Goal: Check status

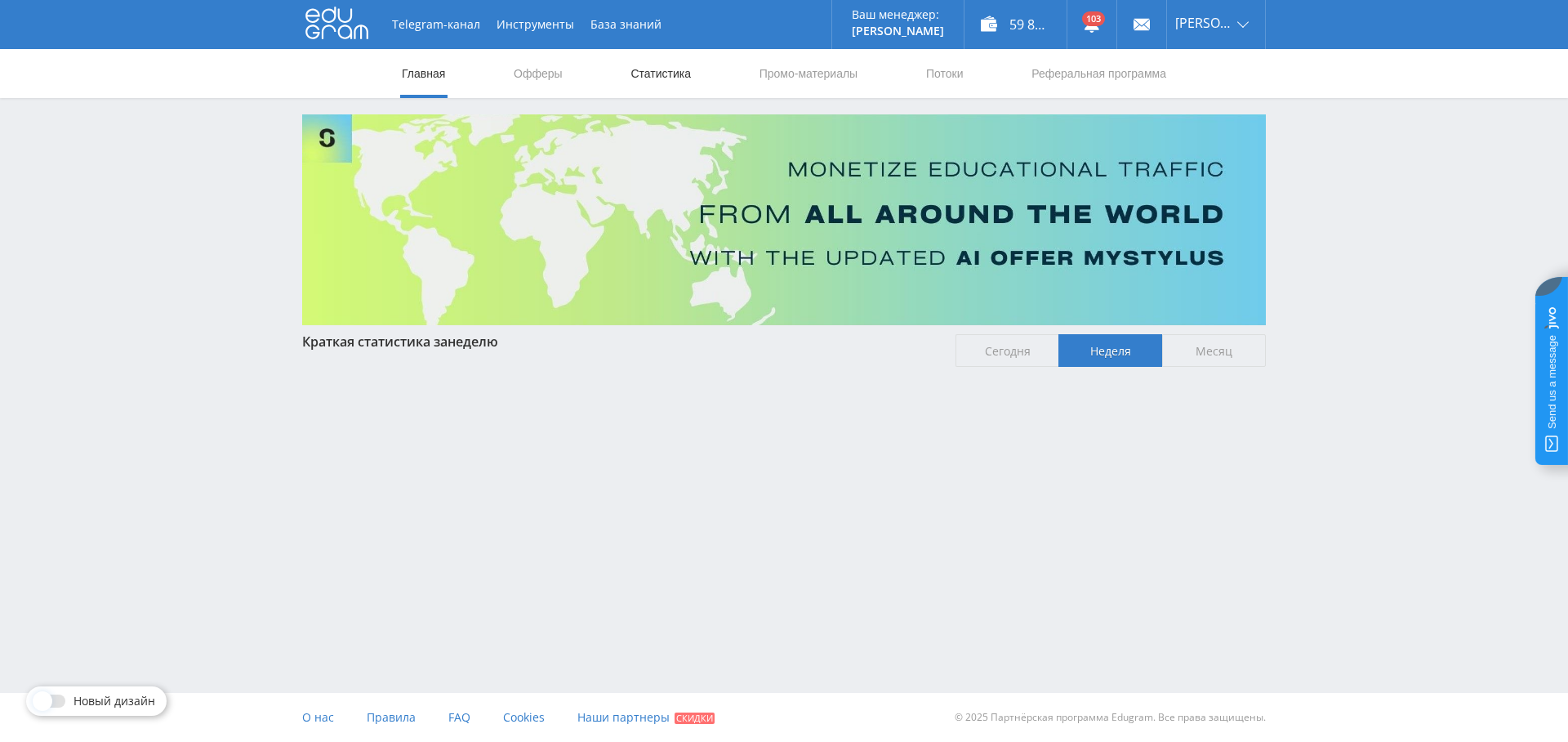
click at [644, 66] on link "Статистика" at bounding box center [660, 73] width 64 height 49
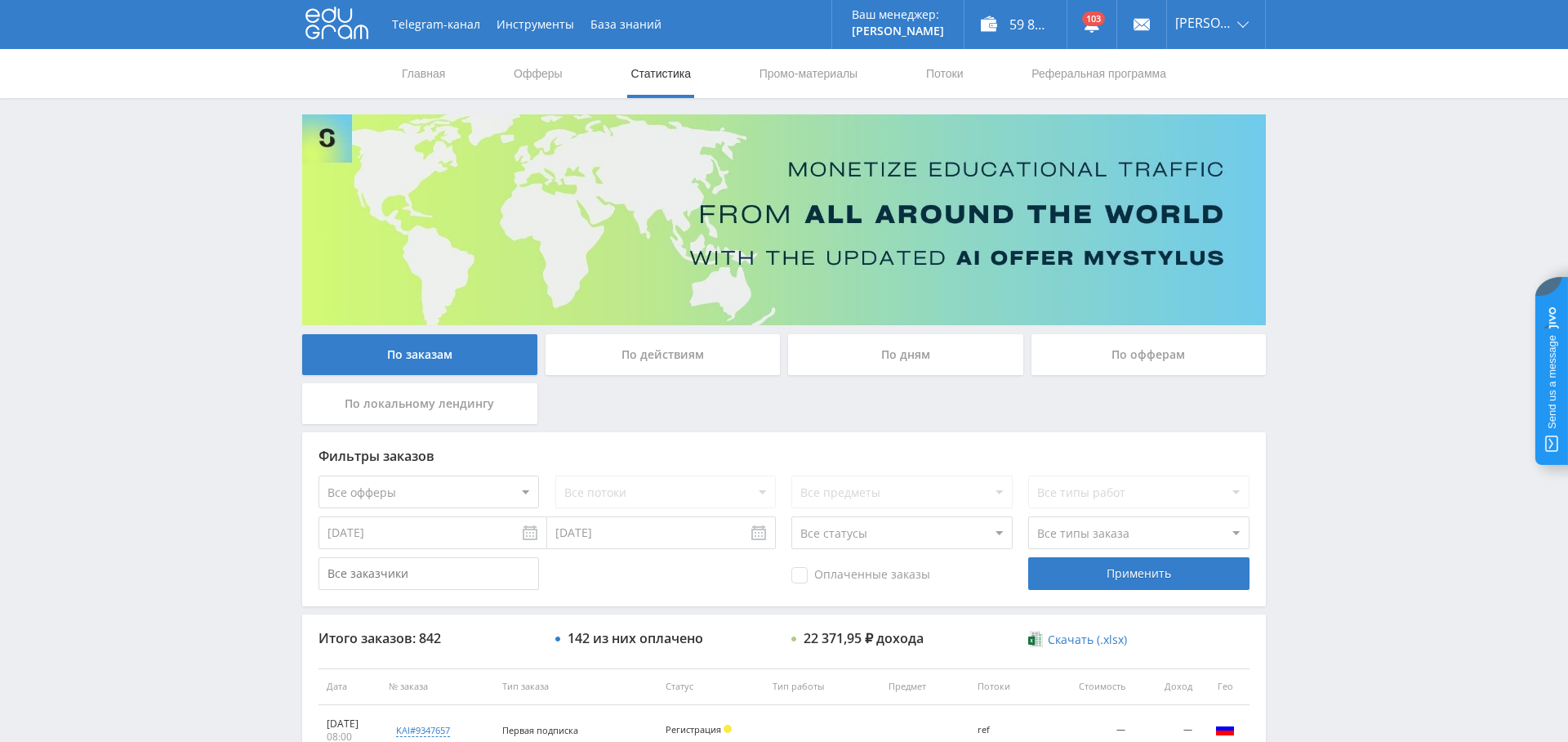
click at [484, 480] on select "Все офферы MyStylus MyStylus - Revshare Кампус AI Studybay Автор24 Studybay Bra…" at bounding box center [428, 491] width 221 height 32
select select "376"
click at [817, 572] on span "Оплаченные заказы" at bounding box center [860, 575] width 138 height 17
click at [0, 0] on input "Оплаченные заказы" at bounding box center [0, 0] width 0 height 0
click at [1045, 538] on select "Все типы заказа Ребилл Новый заказ" at bounding box center [1138, 532] width 221 height 32
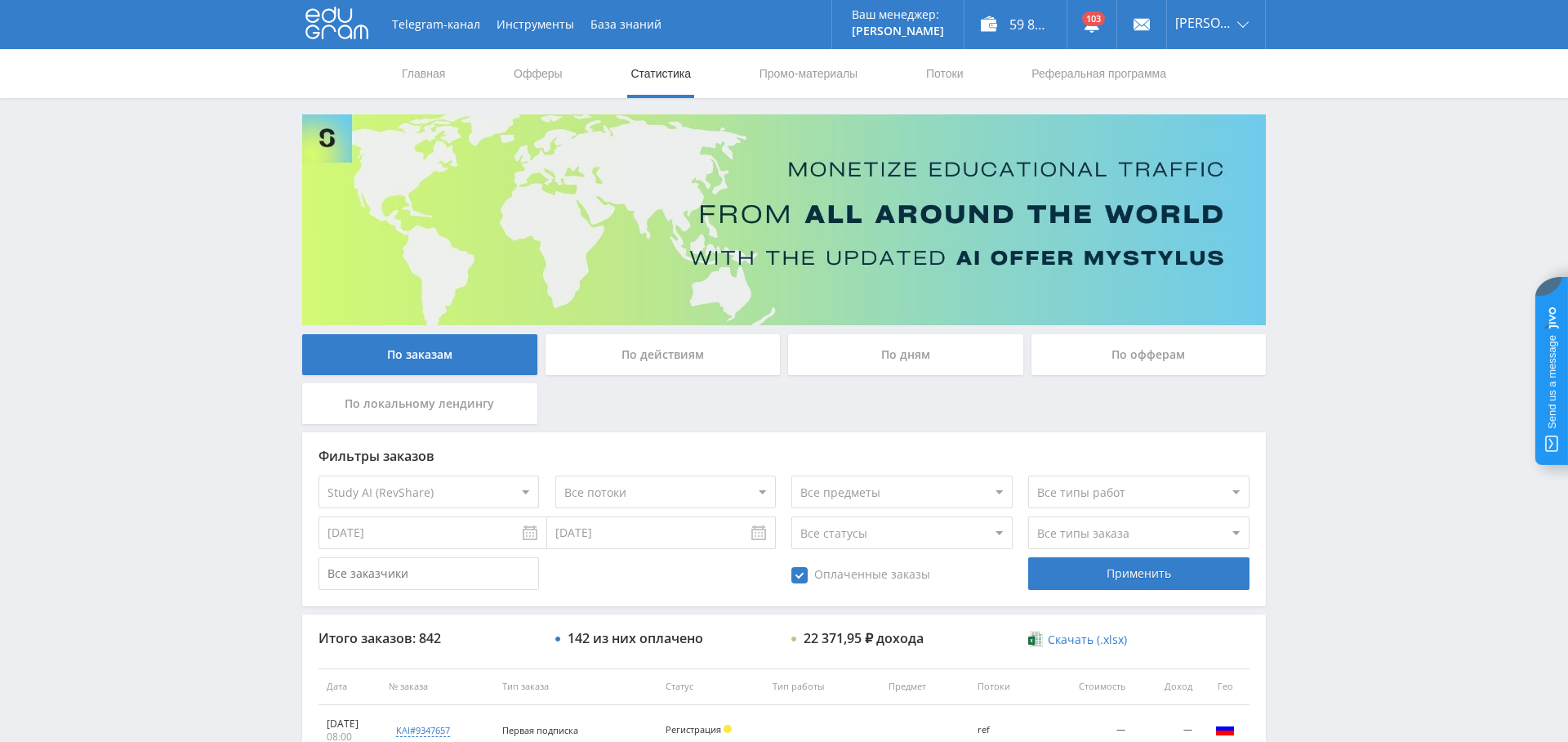
select select "2"
click at [1028, 516] on select "Все типы заказа Ребилл Новый заказ" at bounding box center [1138, 532] width 221 height 32
click at [1118, 571] on div "Применить" at bounding box center [1138, 573] width 221 height 32
click at [1230, 125] on link "Выход" at bounding box center [1216, 125] width 98 height 30
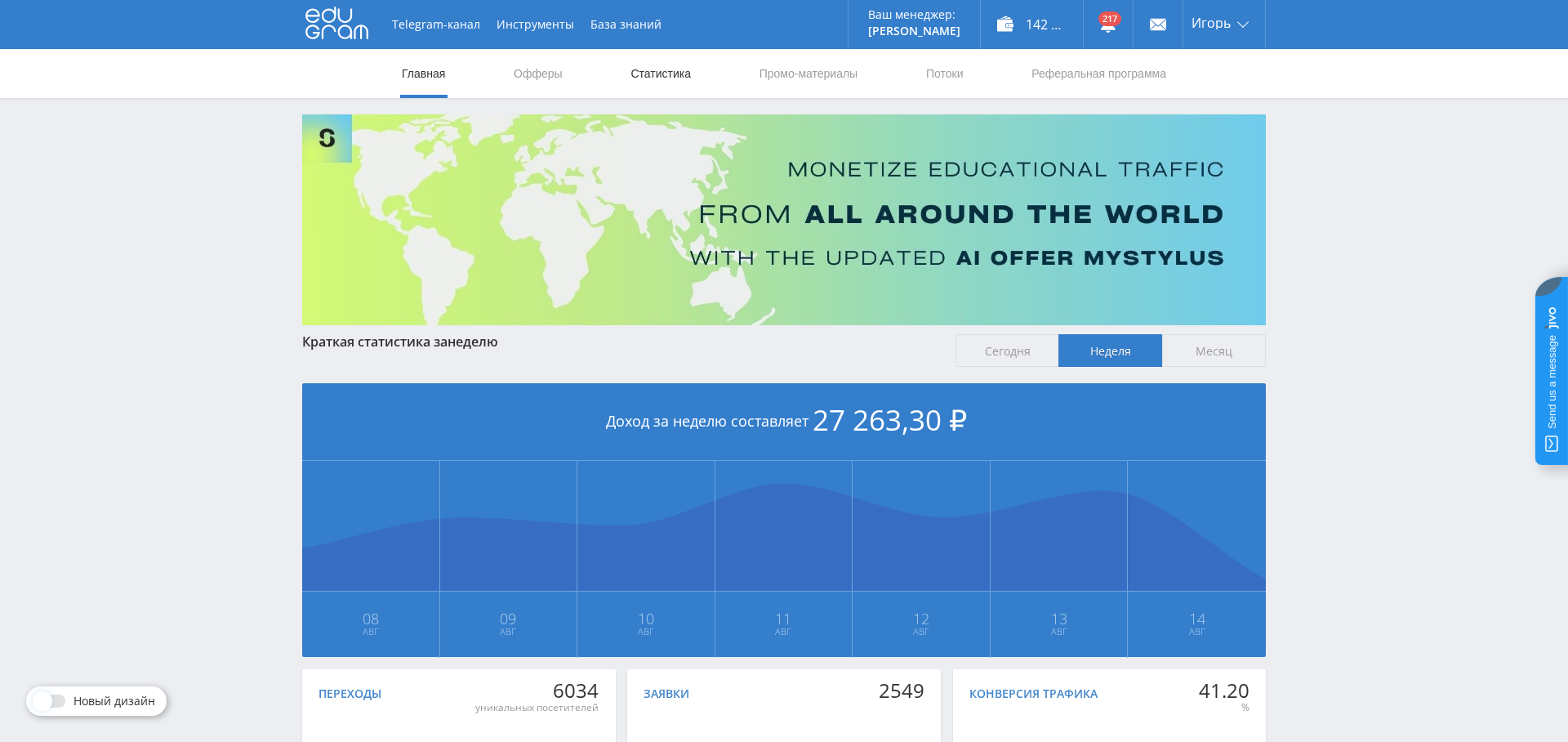
click at [656, 77] on link "Статистика" at bounding box center [660, 73] width 64 height 49
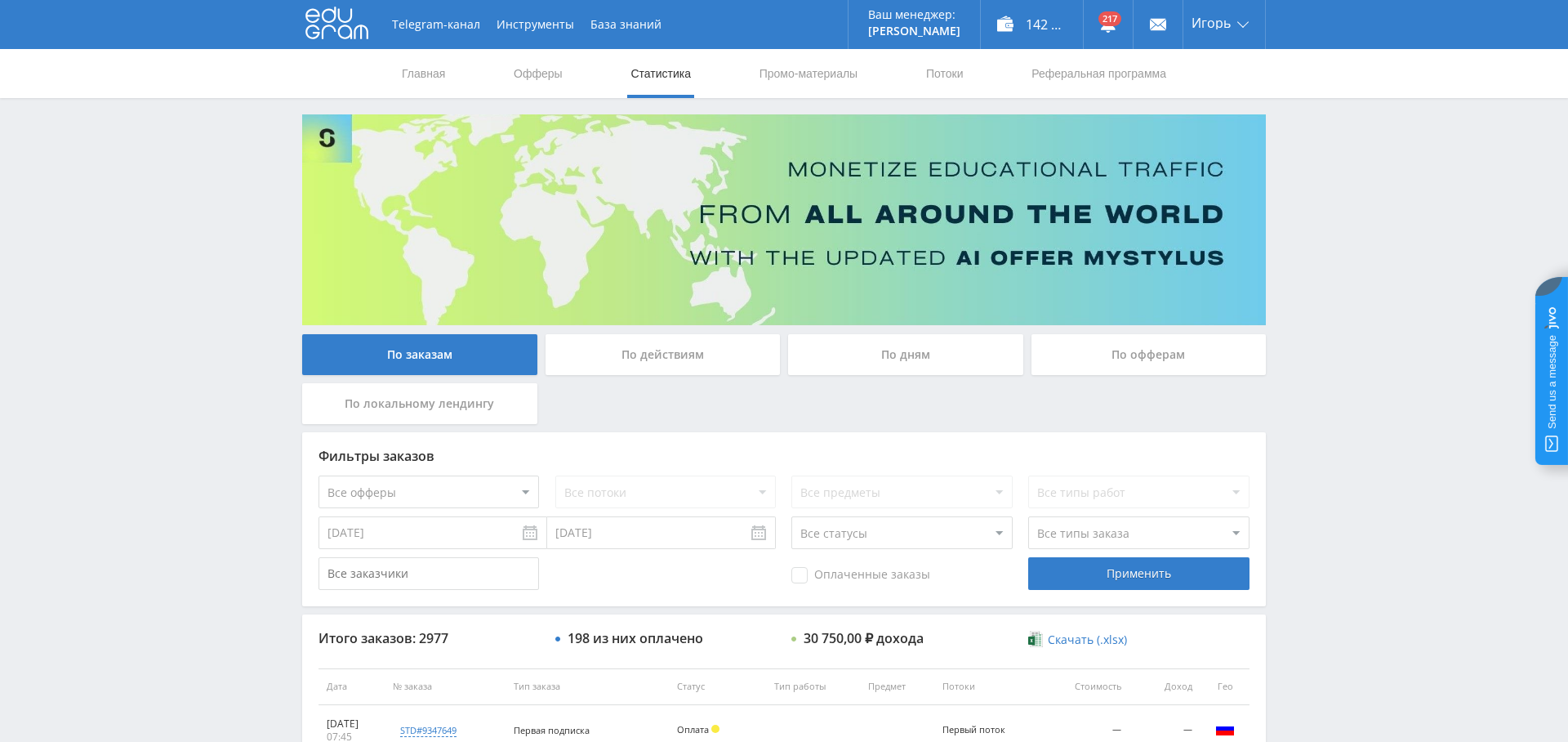
click at [427, 488] on select "Все офферы MyStylus MyStylus - Revshare Кампус AI Studybay Автор24 Studybay Bra…" at bounding box center [428, 491] width 221 height 32
select select "376"
drag, startPoint x: 823, startPoint y: 573, endPoint x: 940, endPoint y: 565, distance: 117.3
click at [823, 573] on span "Оплаченные заказы" at bounding box center [860, 575] width 138 height 17
click at [0, 0] on input "Оплаченные заказы" at bounding box center [0, 0] width 0 height 0
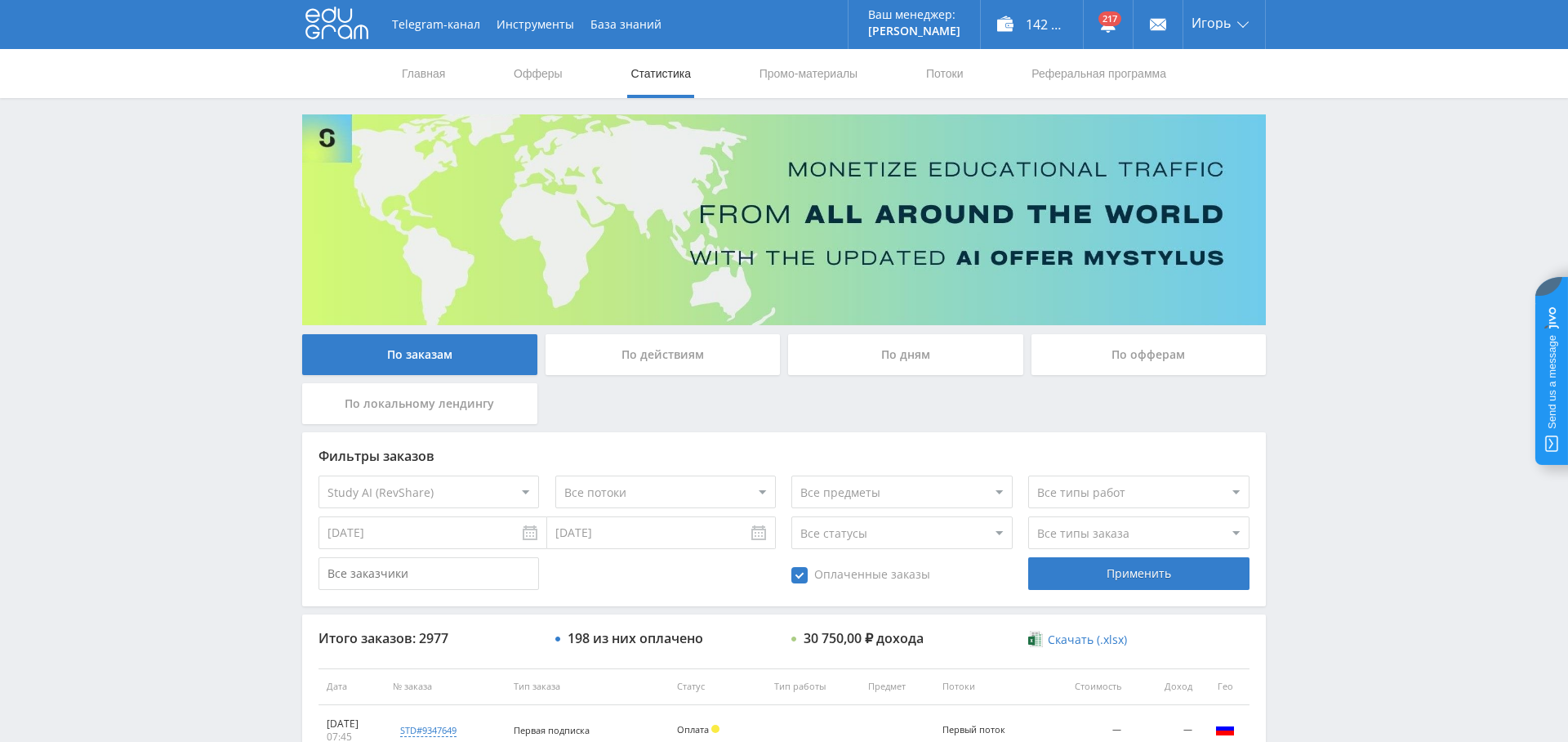
click at [1071, 528] on select "Все типы заказа Ребилл Новый заказ" at bounding box center [1138, 532] width 221 height 32
select select "2"
click at [1028, 516] on select "Все типы заказа Ребилл Новый заказ" at bounding box center [1138, 532] width 221 height 32
click at [1132, 574] on div "Применить" at bounding box center [1138, 573] width 221 height 32
click at [1221, 119] on link "Выход" at bounding box center [1224, 125] width 81 height 30
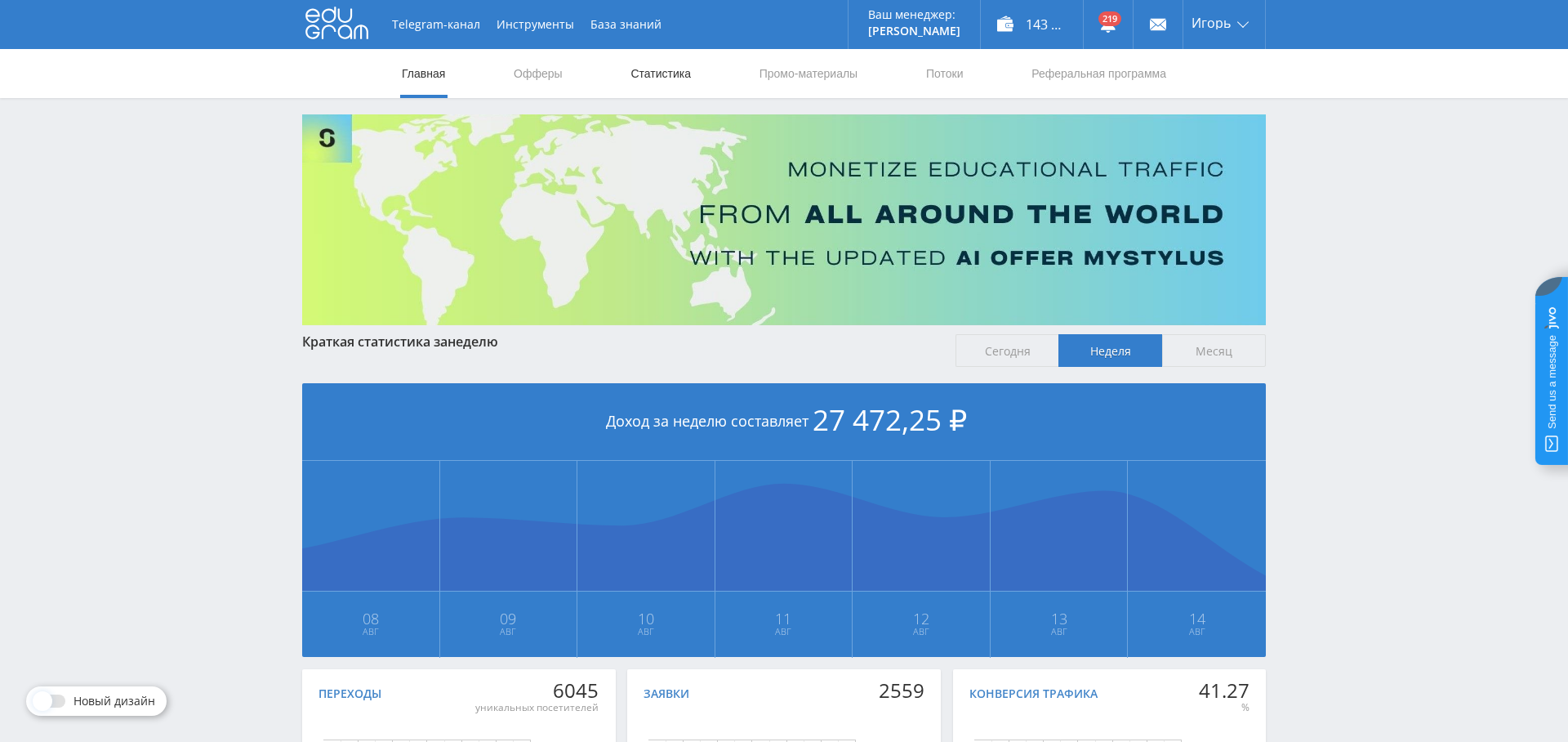
click at [659, 78] on link "Статистика" at bounding box center [660, 73] width 64 height 49
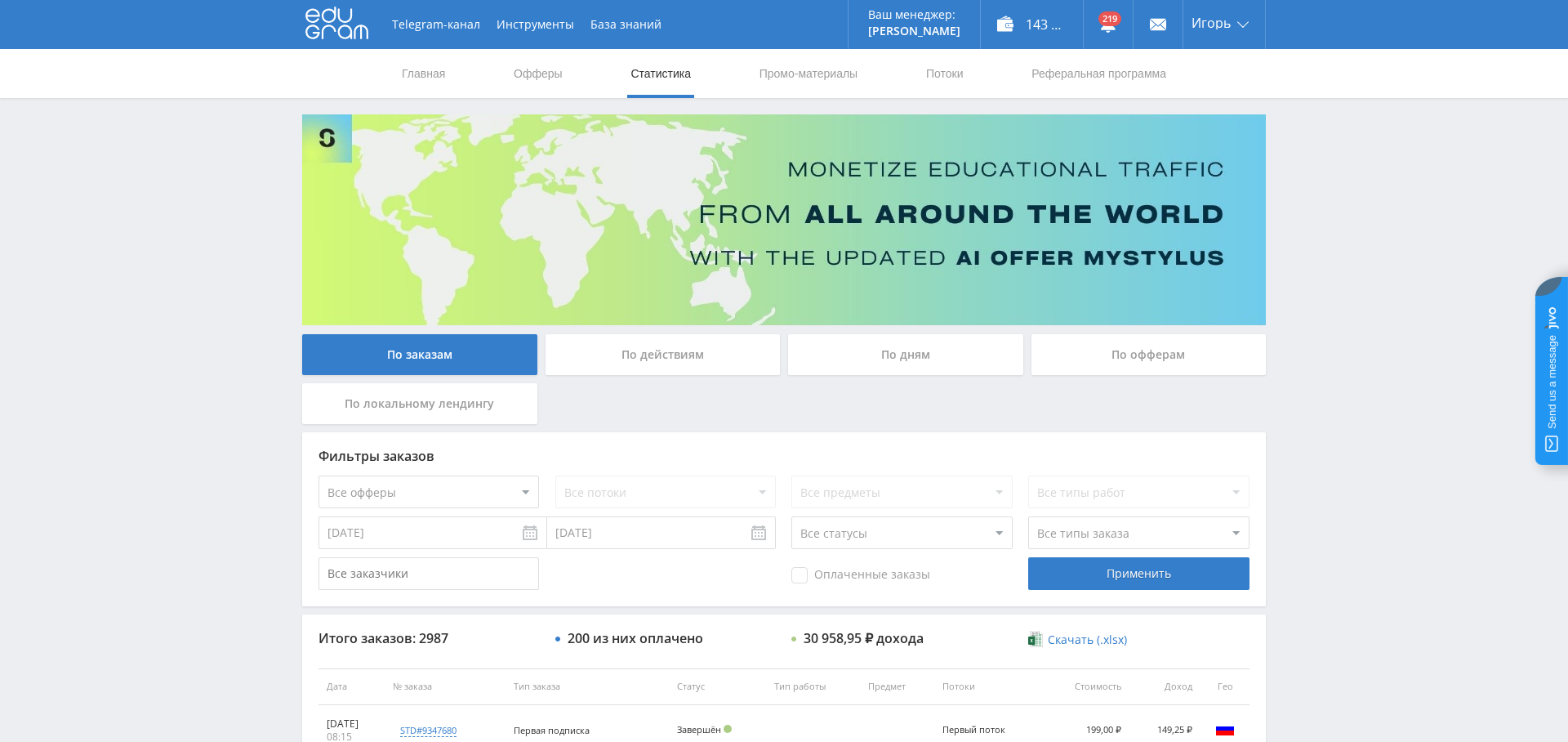
click at [465, 484] on select "Все офферы MyStylus MyStylus - Revshare Кампус AI Studybay Автор24 Studybay Bra…" at bounding box center [428, 491] width 221 height 32
select select "376"
click at [1179, 584] on div "Применить" at bounding box center [1138, 573] width 221 height 32
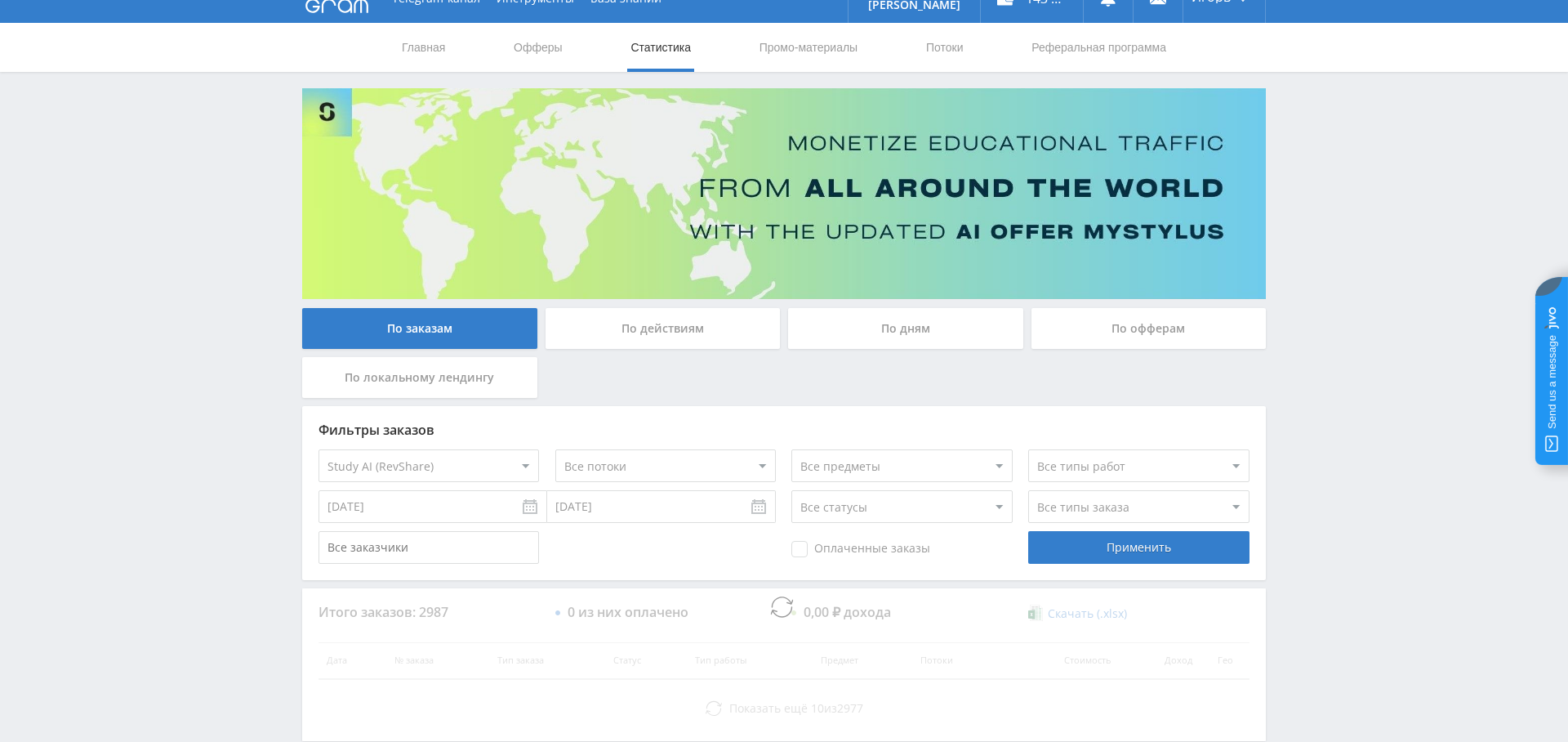
scroll to position [114, 0]
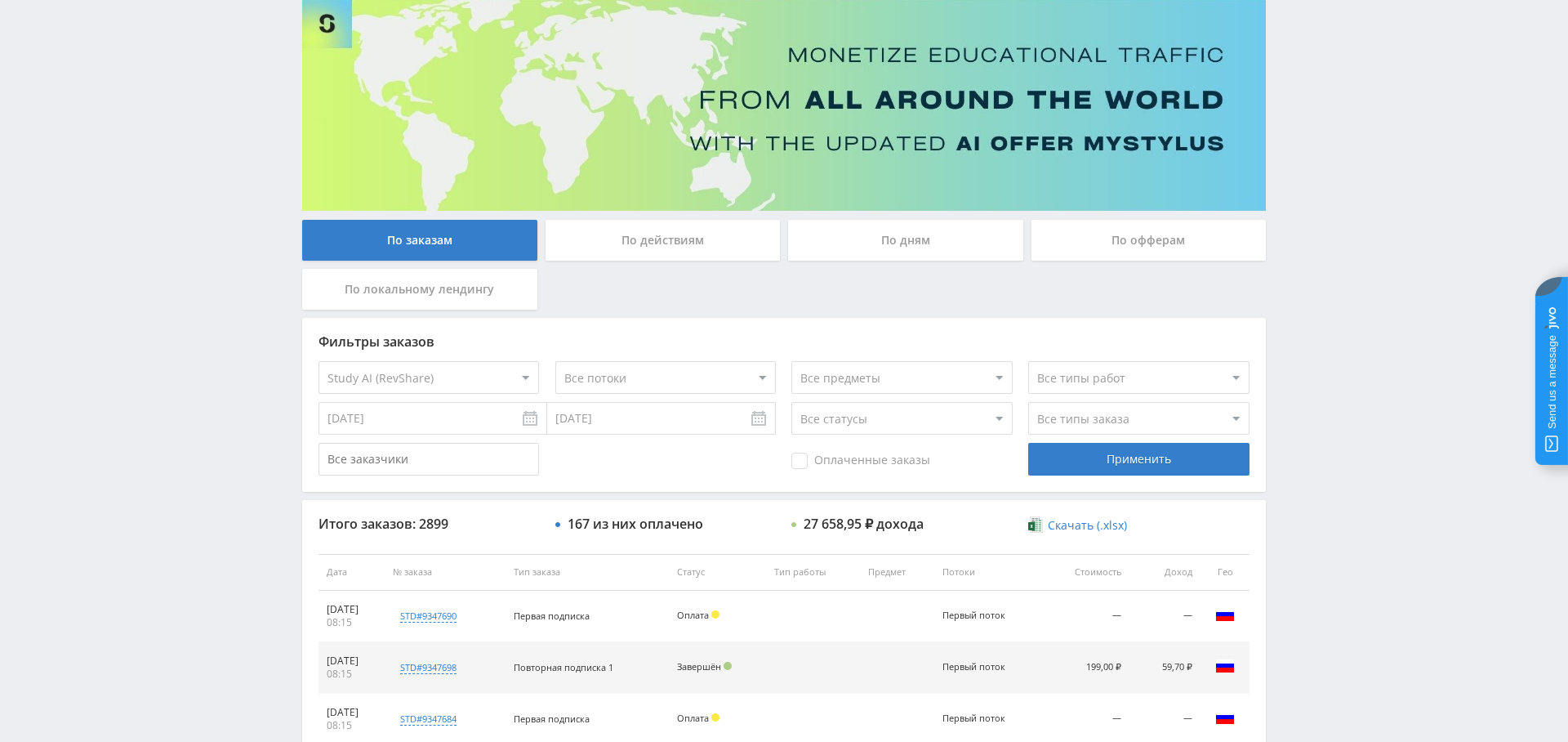
click at [821, 466] on span "Оплаченные заказы" at bounding box center [860, 461] width 138 height 17
click at [0, 0] on input "Оплаченные заказы" at bounding box center [0, 0] width 0 height 0
click at [1101, 469] on div "Применить" at bounding box center [1138, 459] width 221 height 32
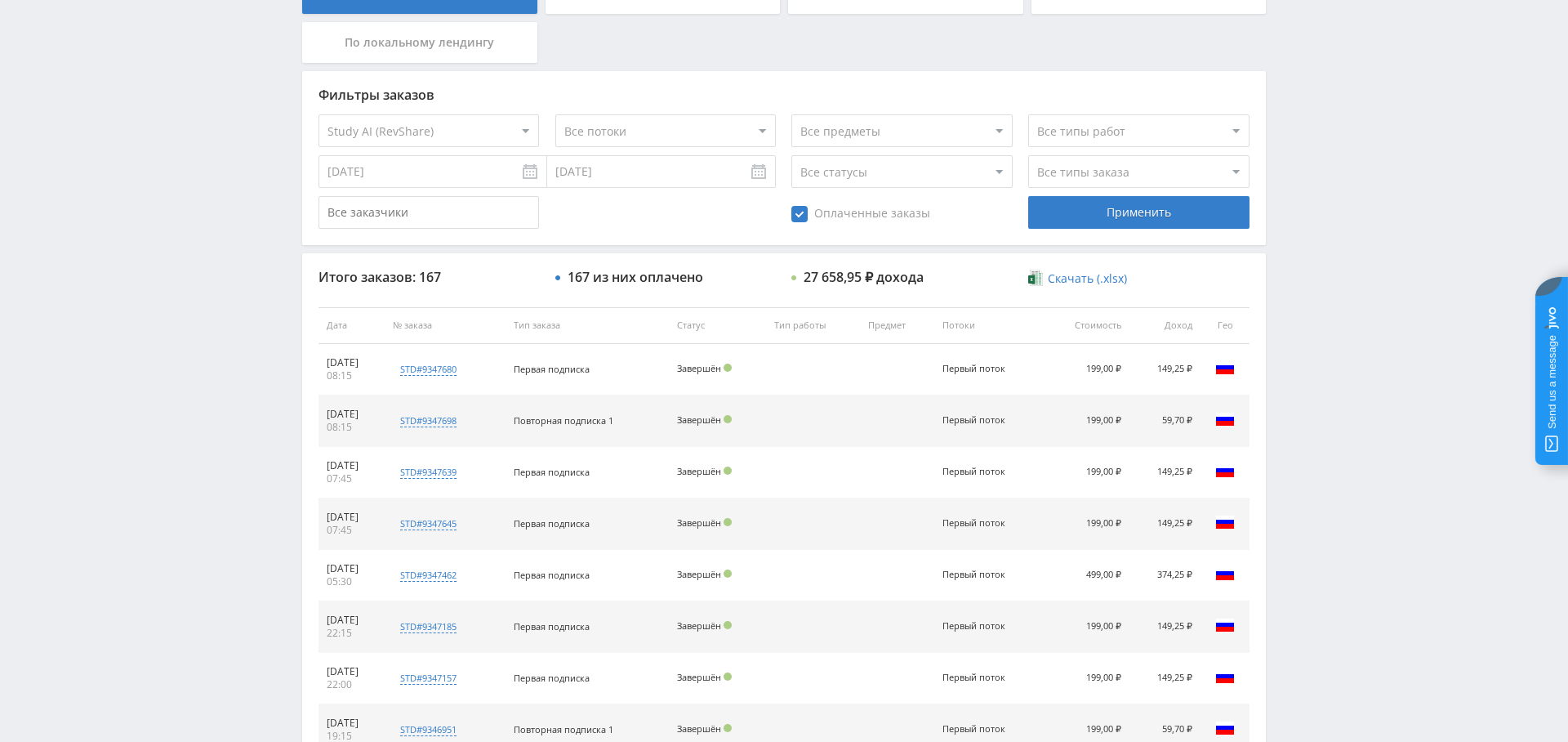
scroll to position [0, 0]
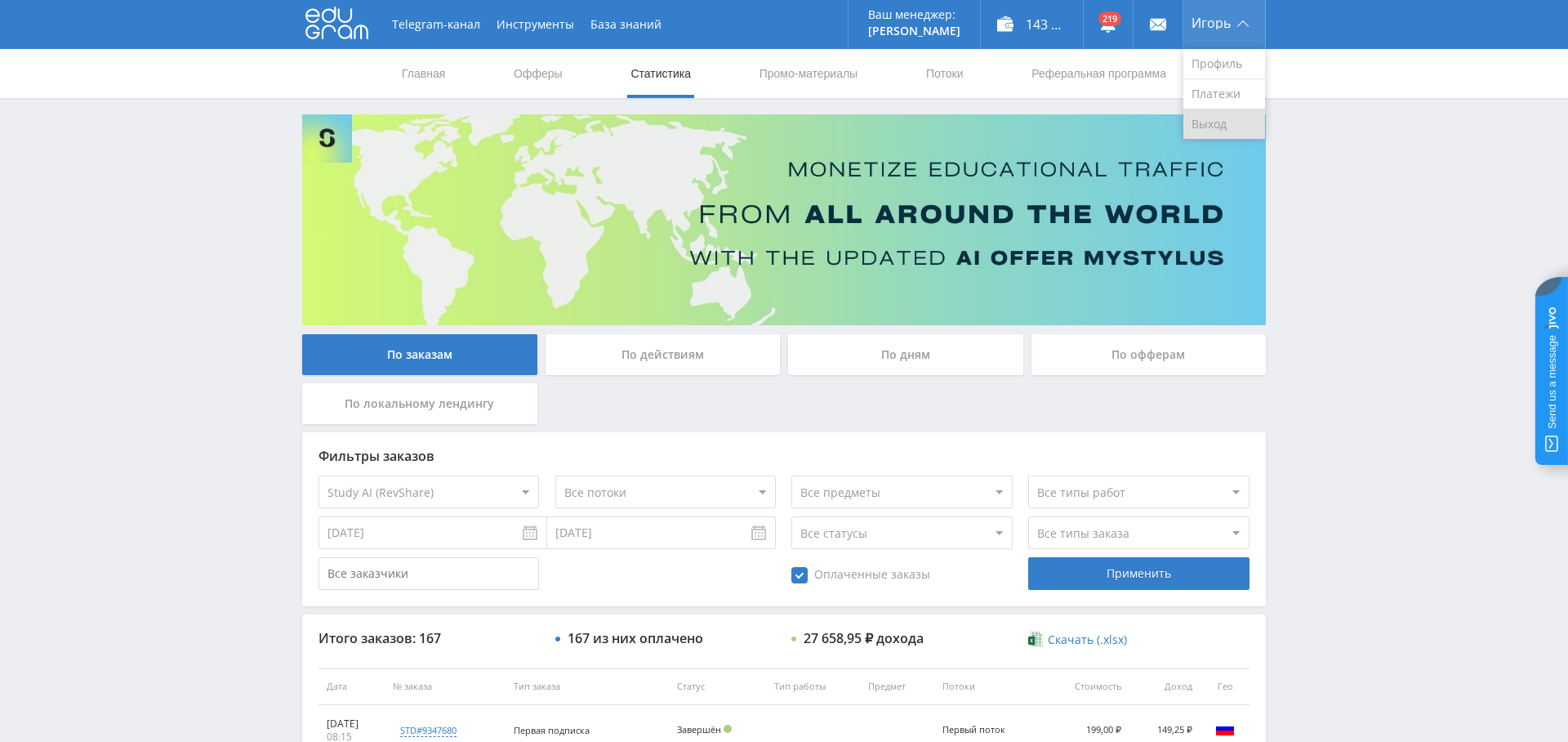
drag, startPoint x: 1237, startPoint y: 118, endPoint x: 1218, endPoint y: 127, distance: 21.0
click at [1237, 118] on link "Выход" at bounding box center [1224, 125] width 81 height 30
